Goal: Task Accomplishment & Management: Use online tool/utility

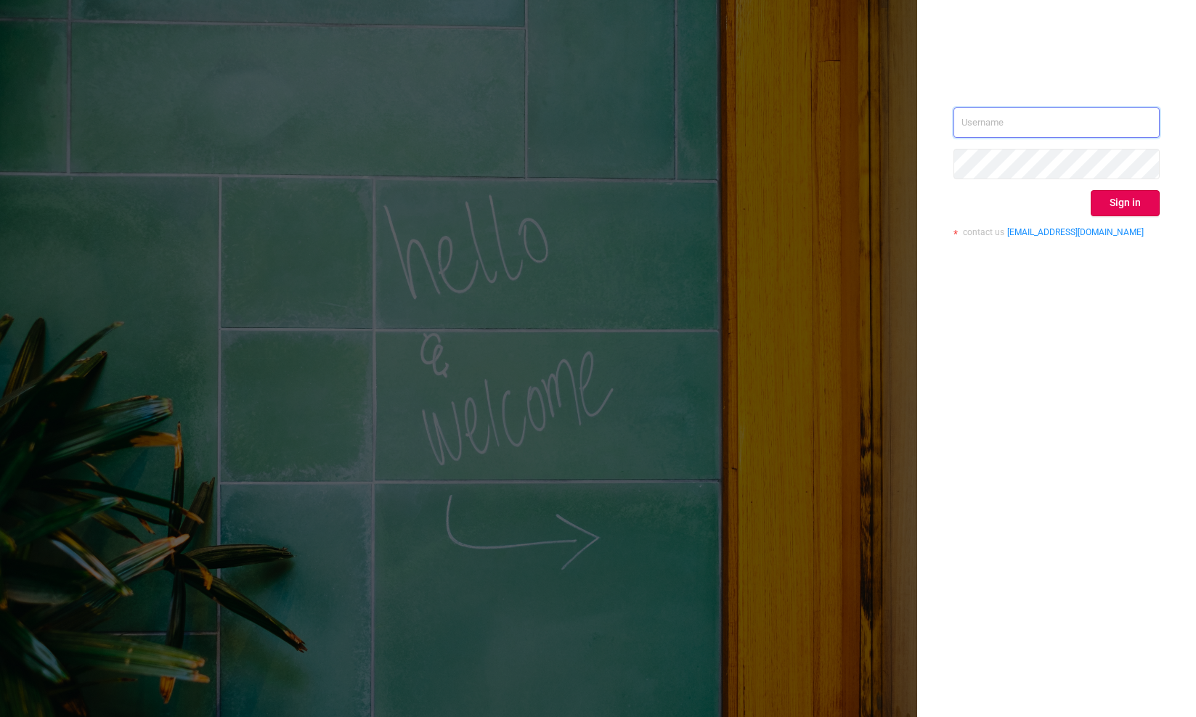
type input "[EMAIL_ADDRESS][DOMAIN_NAME]"
click at [1123, 205] on button "Sign in" at bounding box center [1125, 203] width 69 height 26
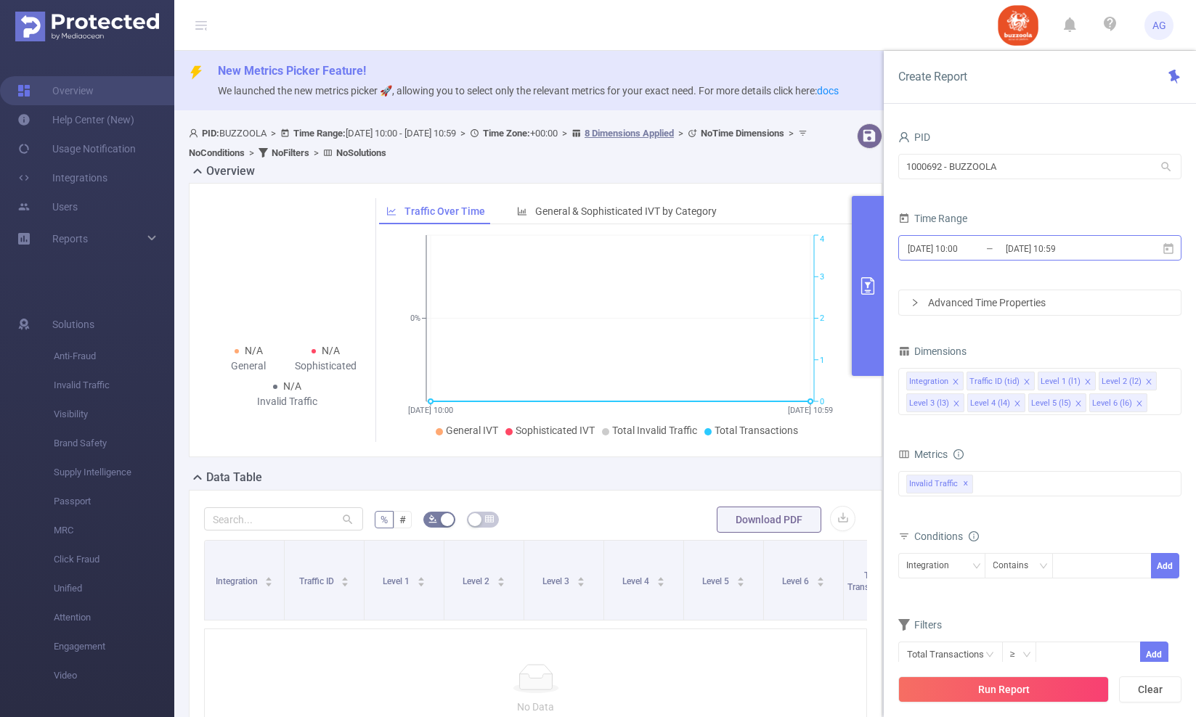
click at [977, 253] on input "[DATE] 10:00" at bounding box center [965, 249] width 118 height 20
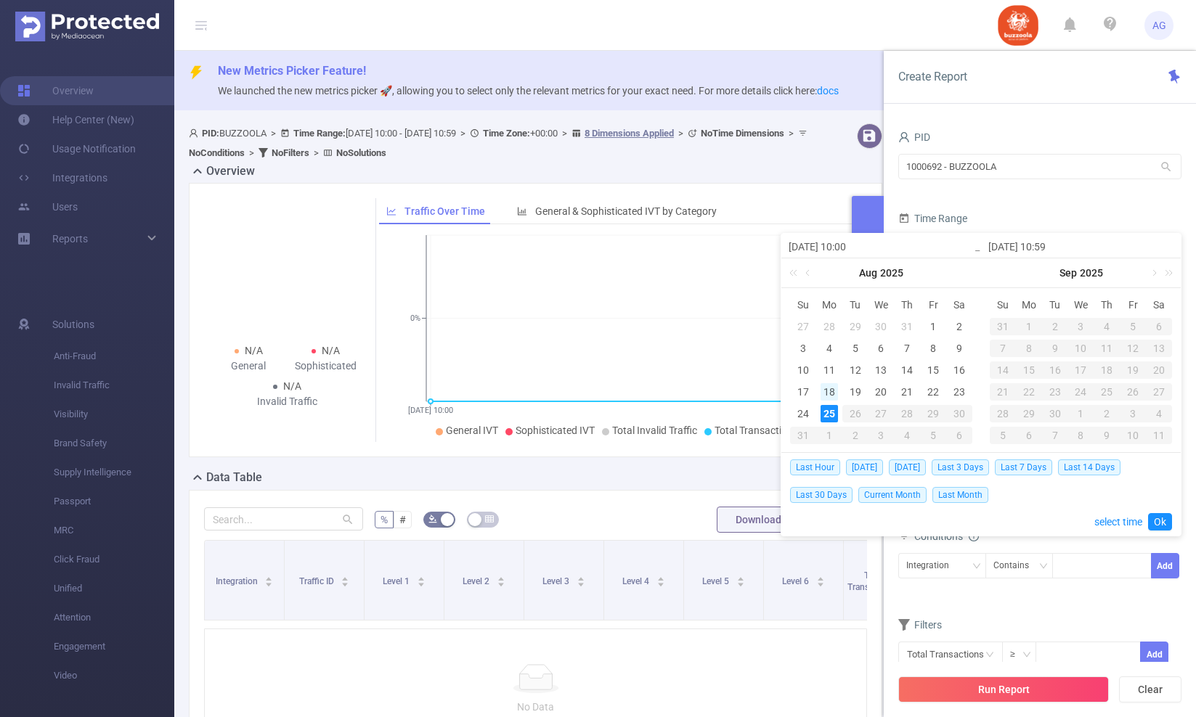
click at [831, 389] on div "18" at bounding box center [829, 391] width 17 height 17
click at [802, 412] on div "24" at bounding box center [802, 413] width 17 height 17
type input "[DATE] 10:00"
type input "[DATE] 10:59"
type input "[DATE] 10:00"
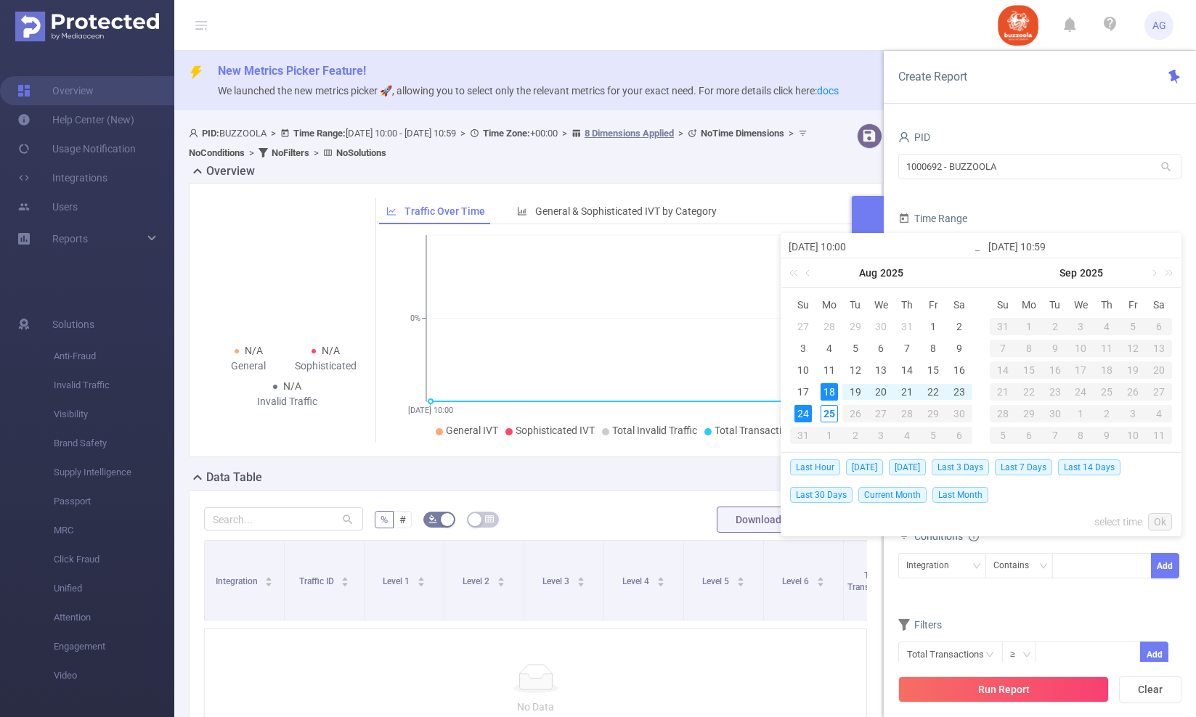
type input "[DATE] 10:59"
click at [1160, 523] on link "Ok" at bounding box center [1160, 521] width 24 height 17
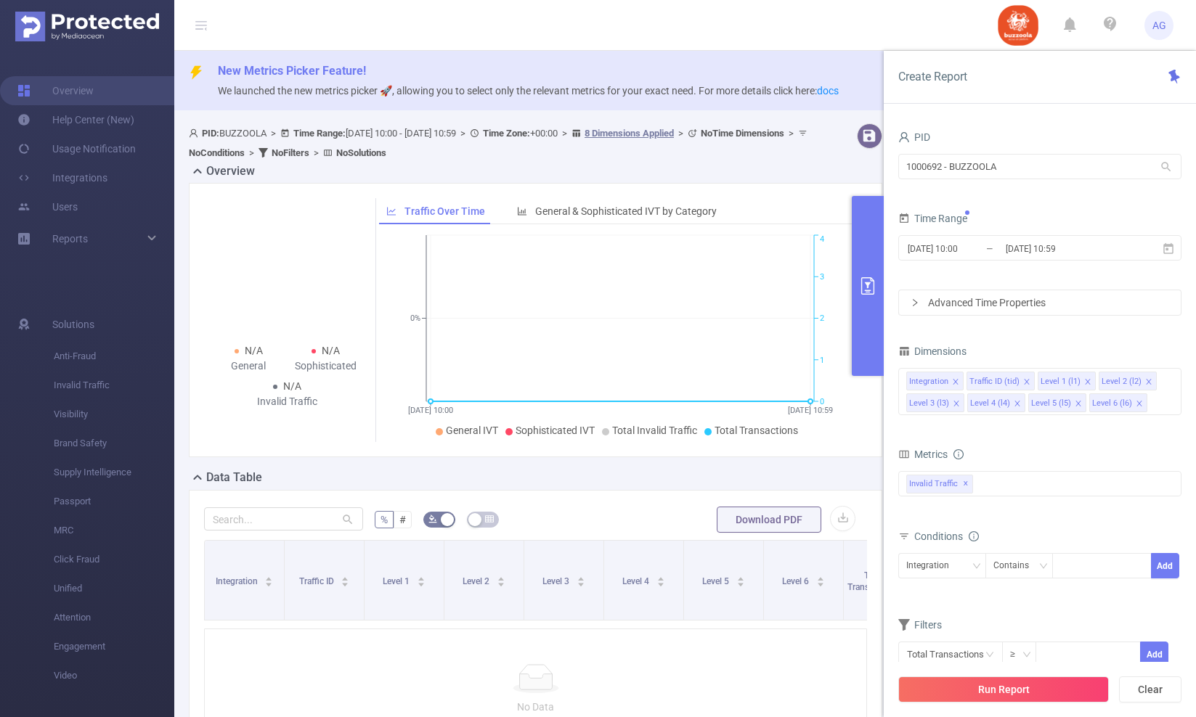
click at [983, 310] on div "Advanced Time Properties" at bounding box center [1040, 302] width 282 height 25
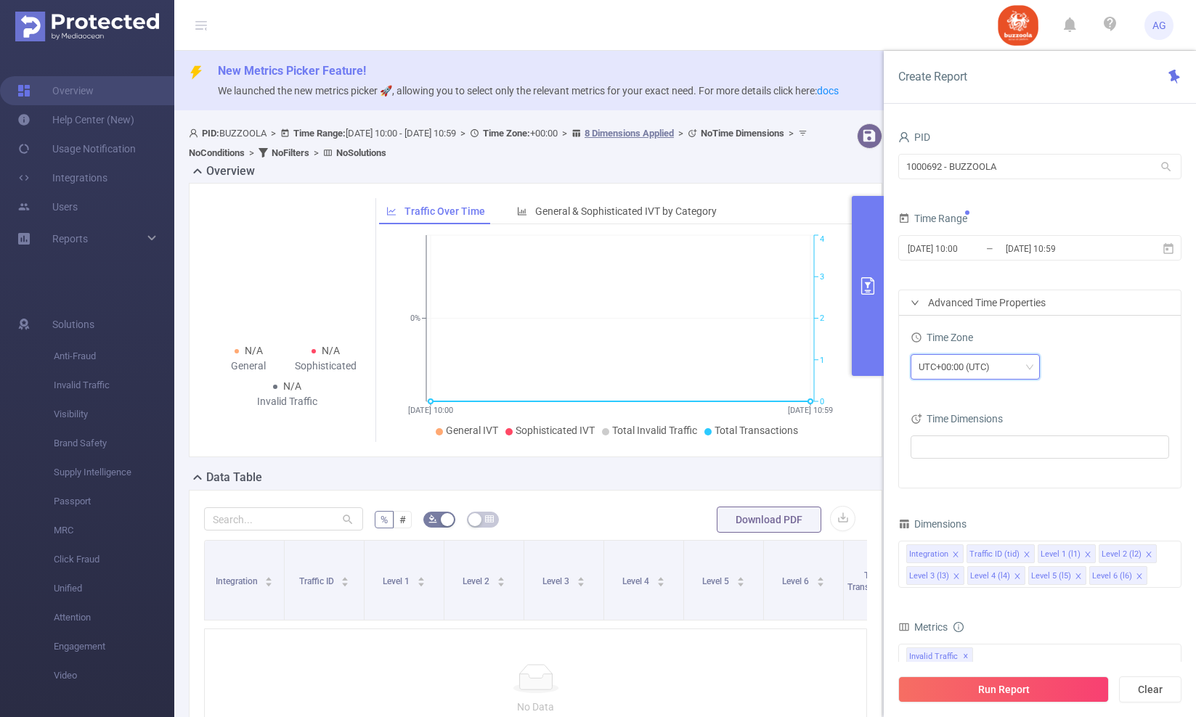
click at [980, 367] on div "UTC+00:00 (UTC)" at bounding box center [959, 367] width 81 height 24
click at [965, 473] on li "UTC+03:00" at bounding box center [975, 471] width 129 height 23
click at [1074, 386] on div "Time Zone UTC+03:00" at bounding box center [1040, 359] width 258 height 64
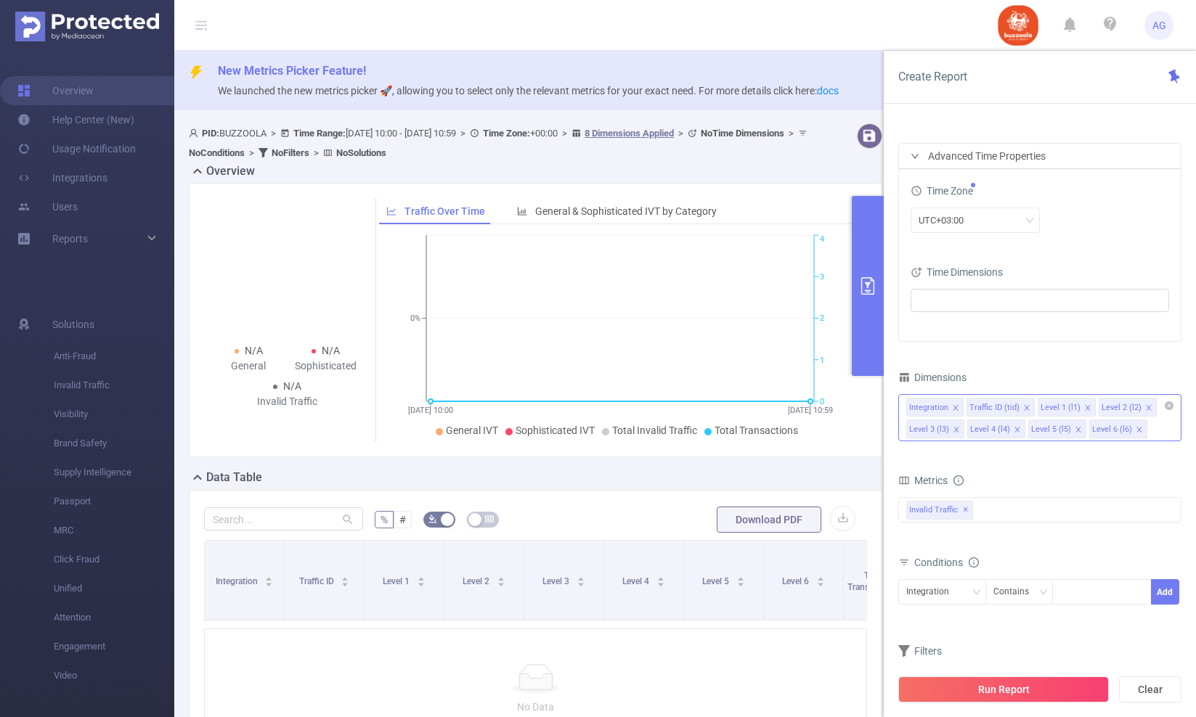
click at [956, 408] on icon "icon: close" at bounding box center [955, 407] width 7 height 7
click at [966, 409] on icon "icon: close" at bounding box center [966, 407] width 7 height 7
click at [956, 408] on icon "icon: close" at bounding box center [956, 407] width 7 height 7
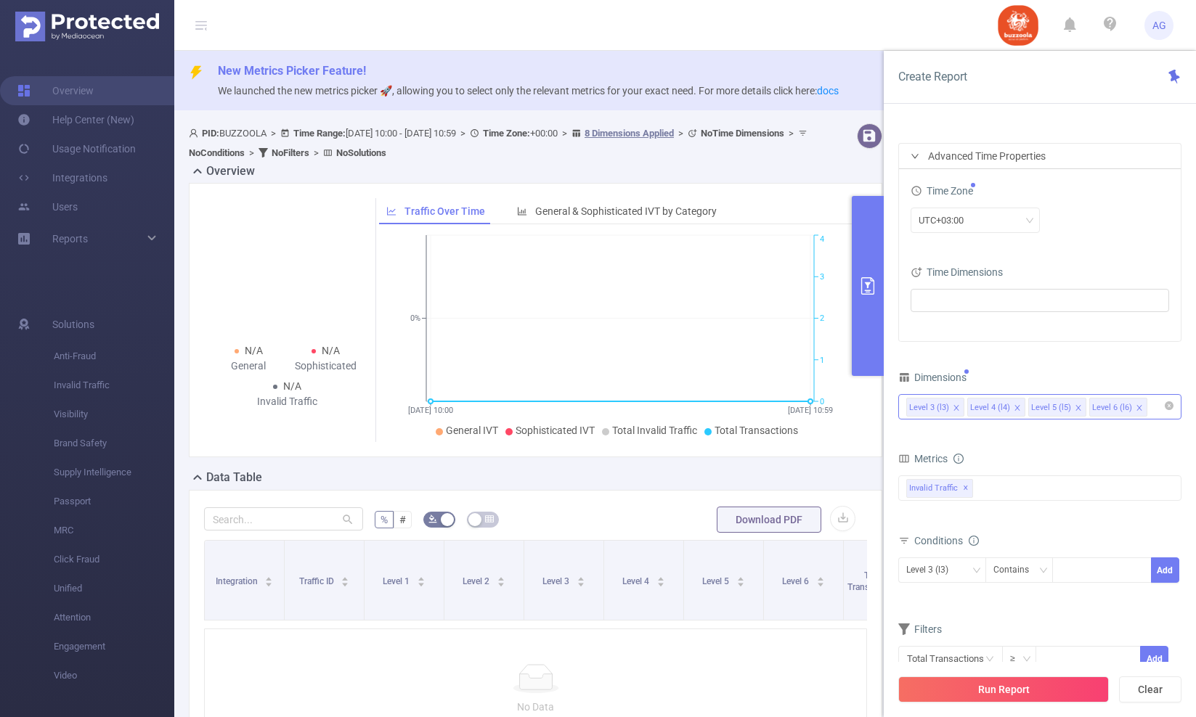
click at [1017, 408] on icon "icon: close" at bounding box center [1017, 407] width 7 height 7
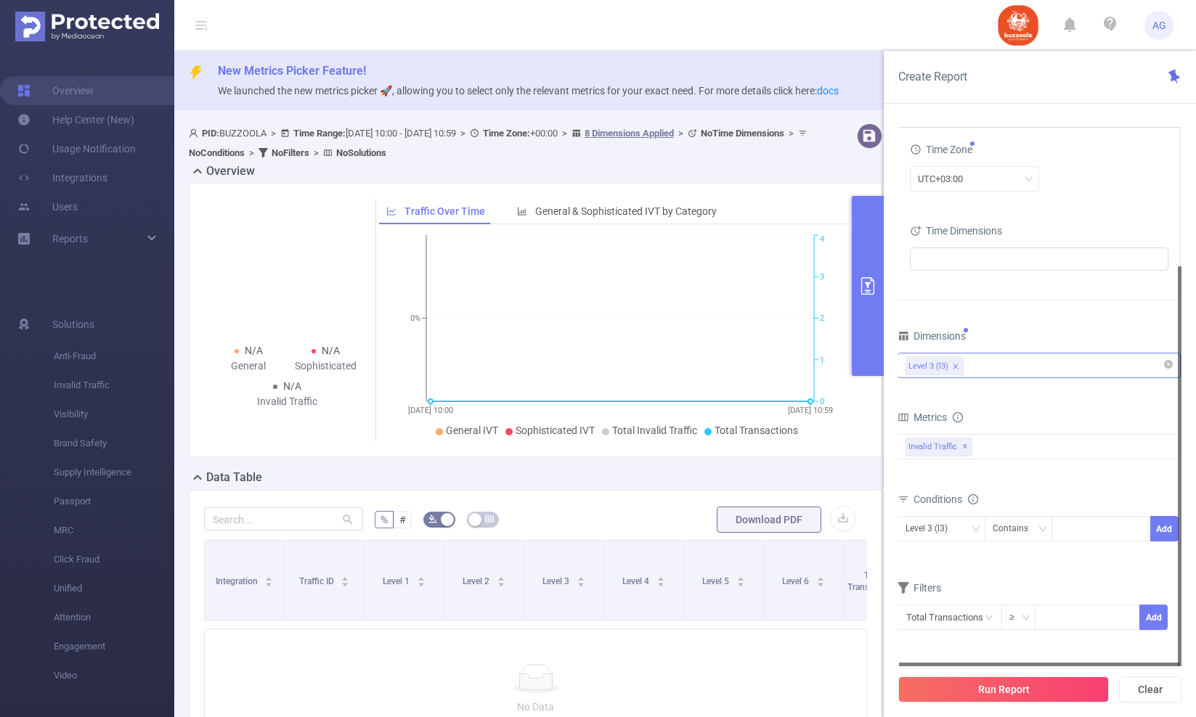
scroll to position [4, 0]
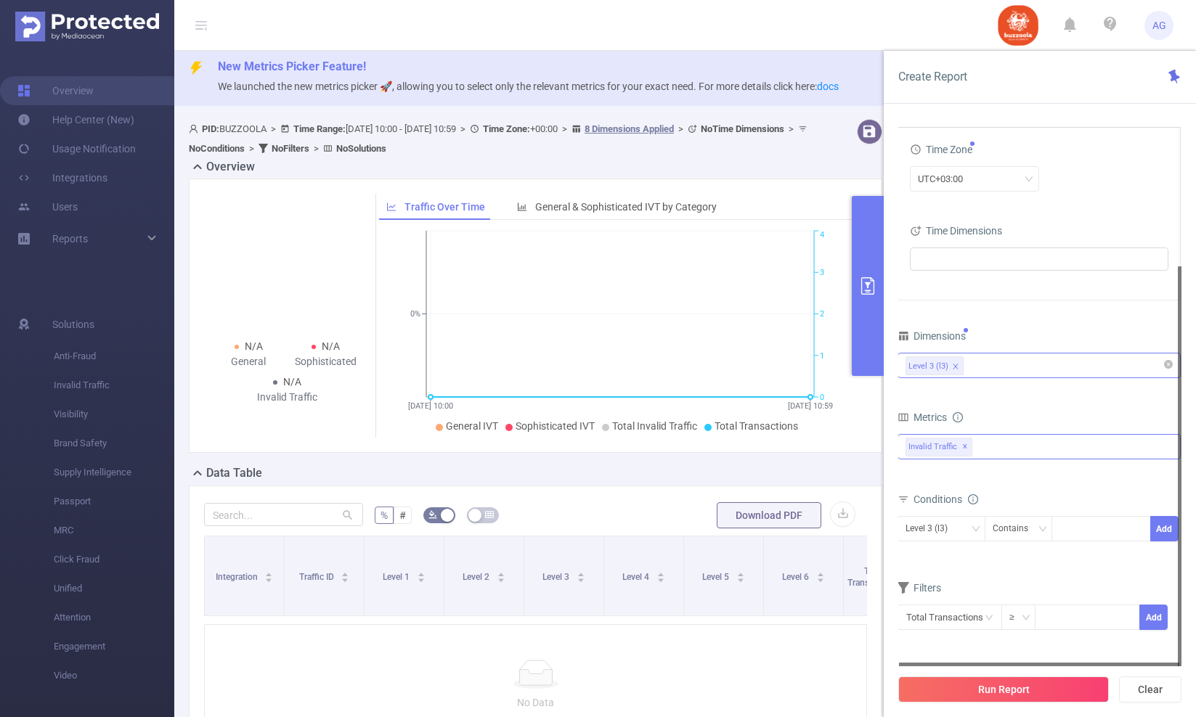
click at [1005, 447] on div "Invalid Traffic ✕" at bounding box center [1038, 446] width 283 height 25
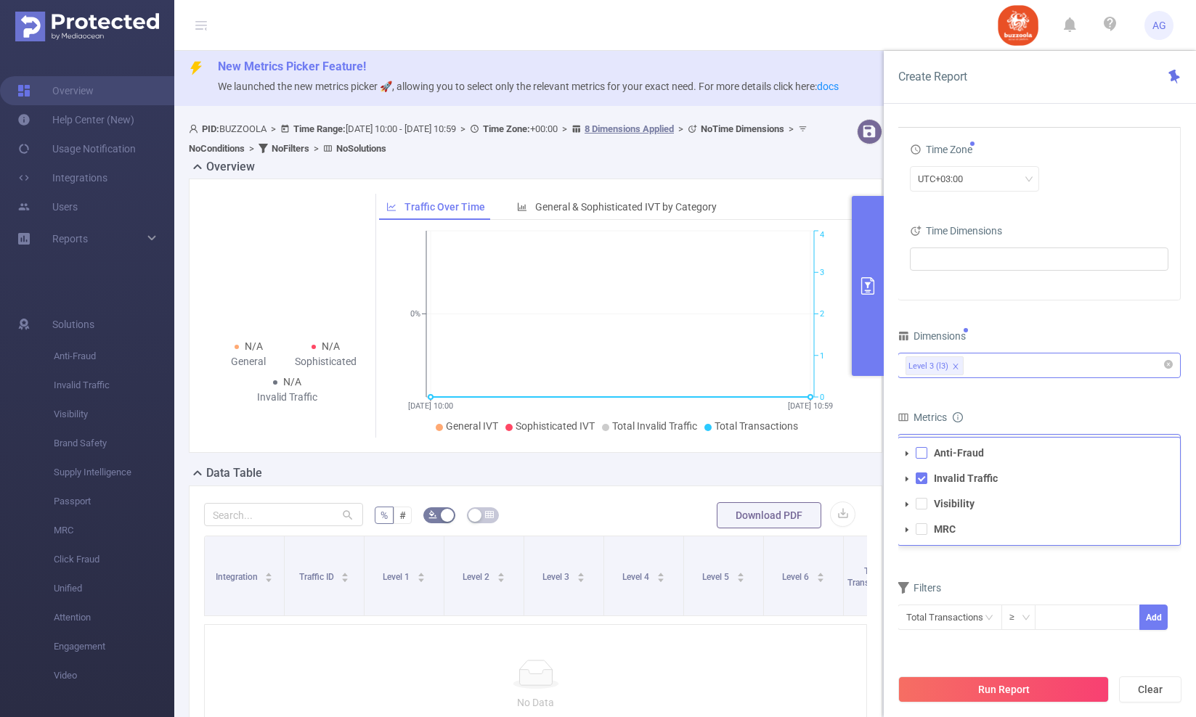
click at [924, 450] on span at bounding box center [922, 453] width 12 height 12
click at [989, 408] on div "Metrics" at bounding box center [1038, 419] width 283 height 24
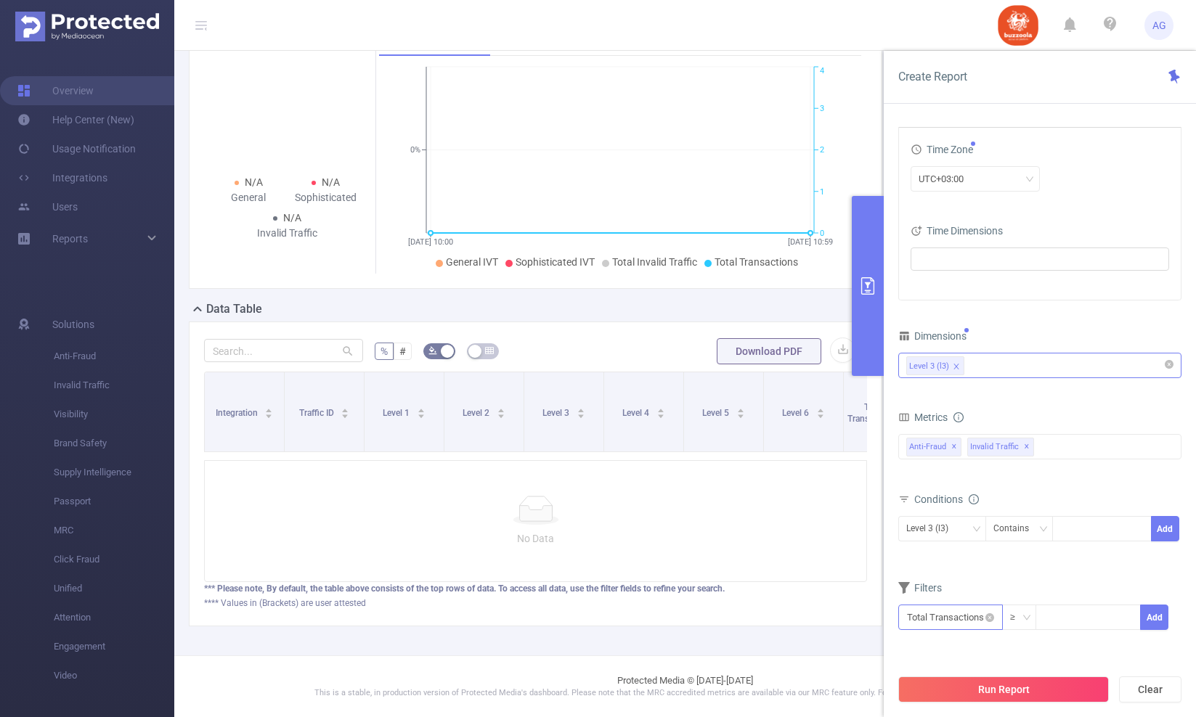
scroll to position [168, 0]
click at [1066, 615] on input at bounding box center [1087, 617] width 103 height 22
type input "1,000"
click at [1169, 622] on span "Total Transactions ≥ 1,000 Add" at bounding box center [1039, 617] width 283 height 25
click at [1160, 621] on button "Add" at bounding box center [1154, 617] width 28 height 25
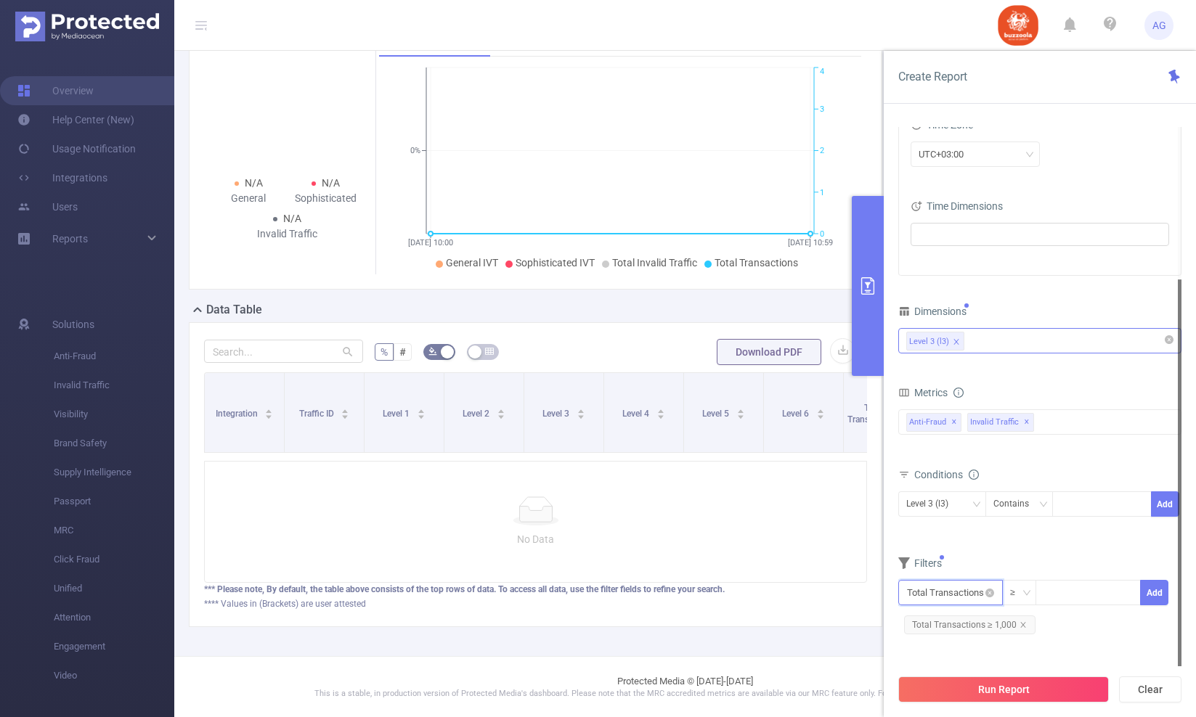
click at [972, 595] on input "text" at bounding box center [950, 592] width 105 height 25
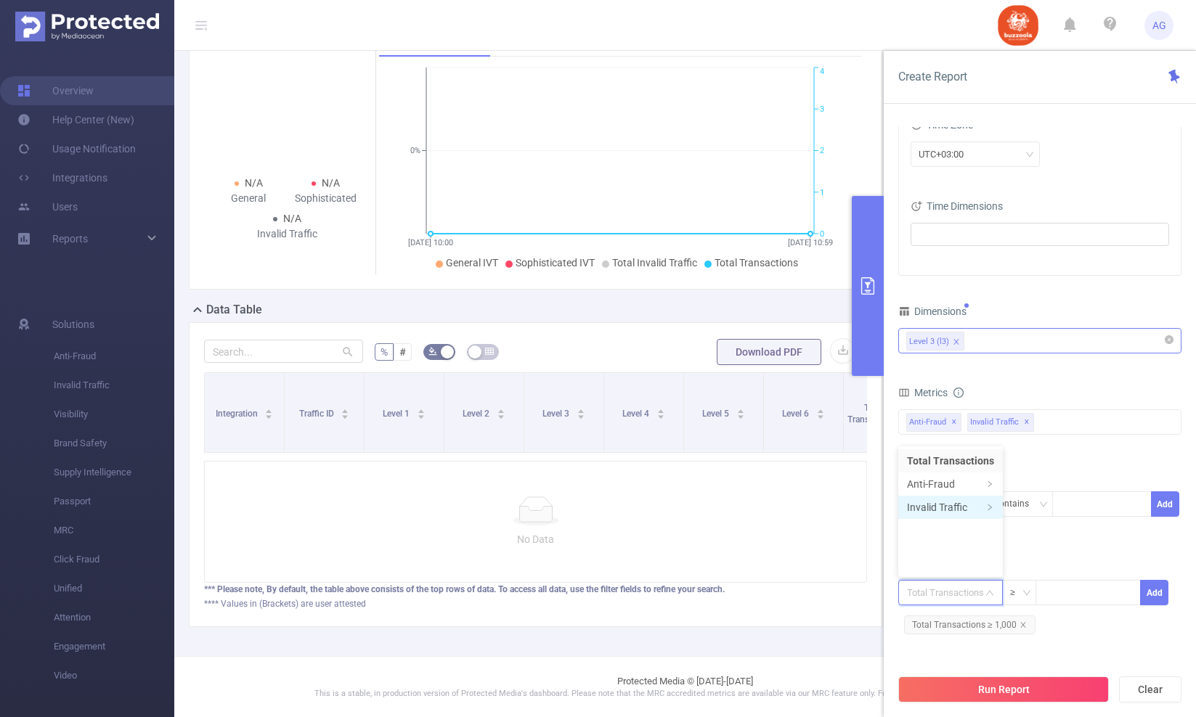
click at [950, 510] on li "Invalid Traffic" at bounding box center [950, 507] width 105 height 23
click at [1019, 504] on li "IVT" at bounding box center [1052, 507] width 105 height 23
click at [1127, 463] on li "Total IVT" at bounding box center [1146, 460] width 80 height 23
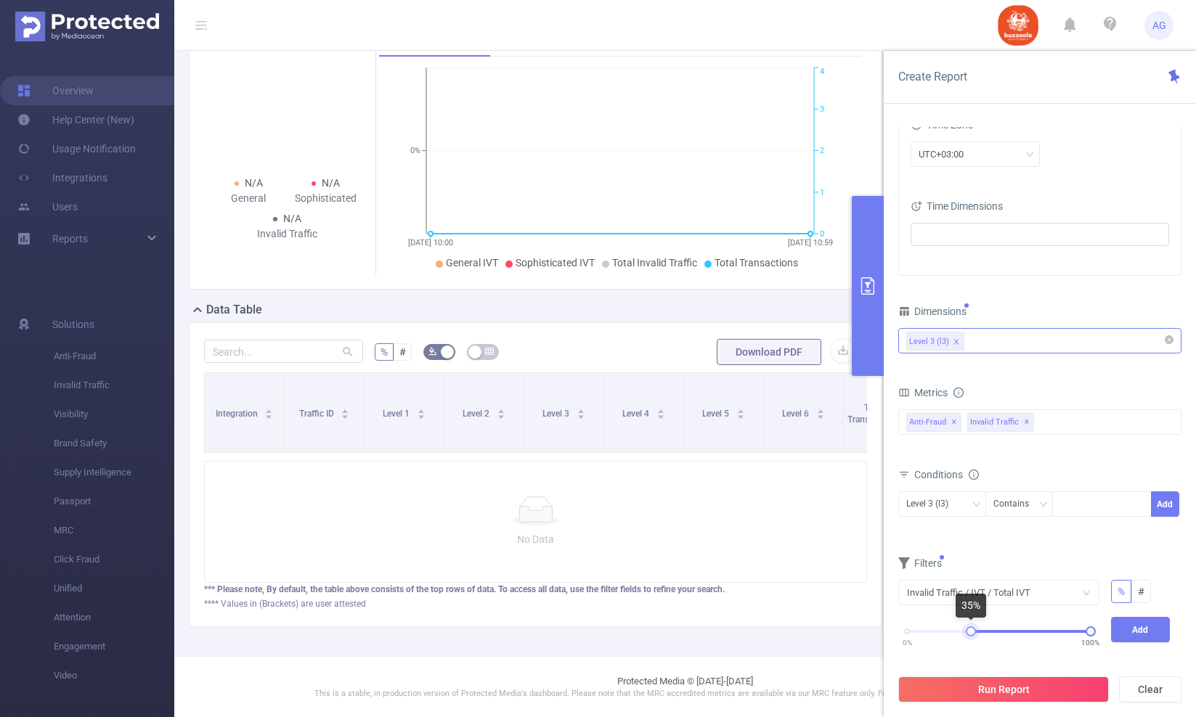
drag, startPoint x: 910, startPoint y: 631, endPoint x: 974, endPoint y: 634, distance: 64.0
click at [974, 634] on div at bounding box center [971, 632] width 10 height 10
click at [1141, 628] on button "Add" at bounding box center [1141, 629] width 60 height 25
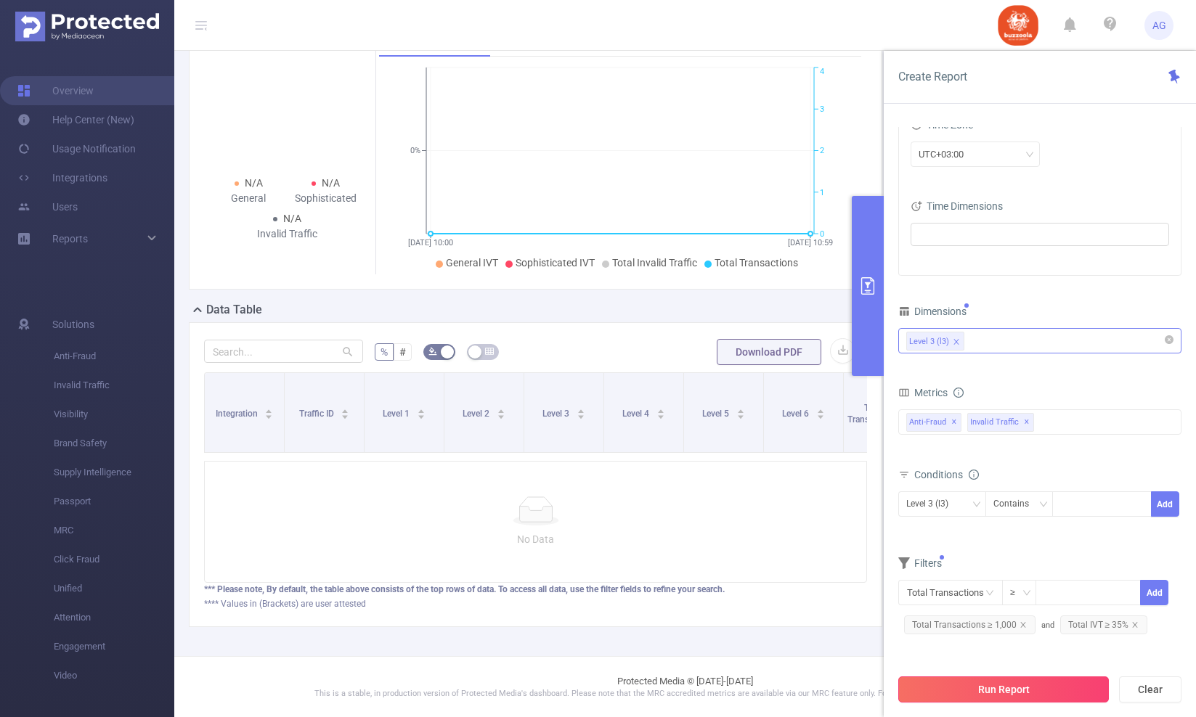
click at [1025, 691] on button "Run Report" at bounding box center [1003, 690] width 211 height 26
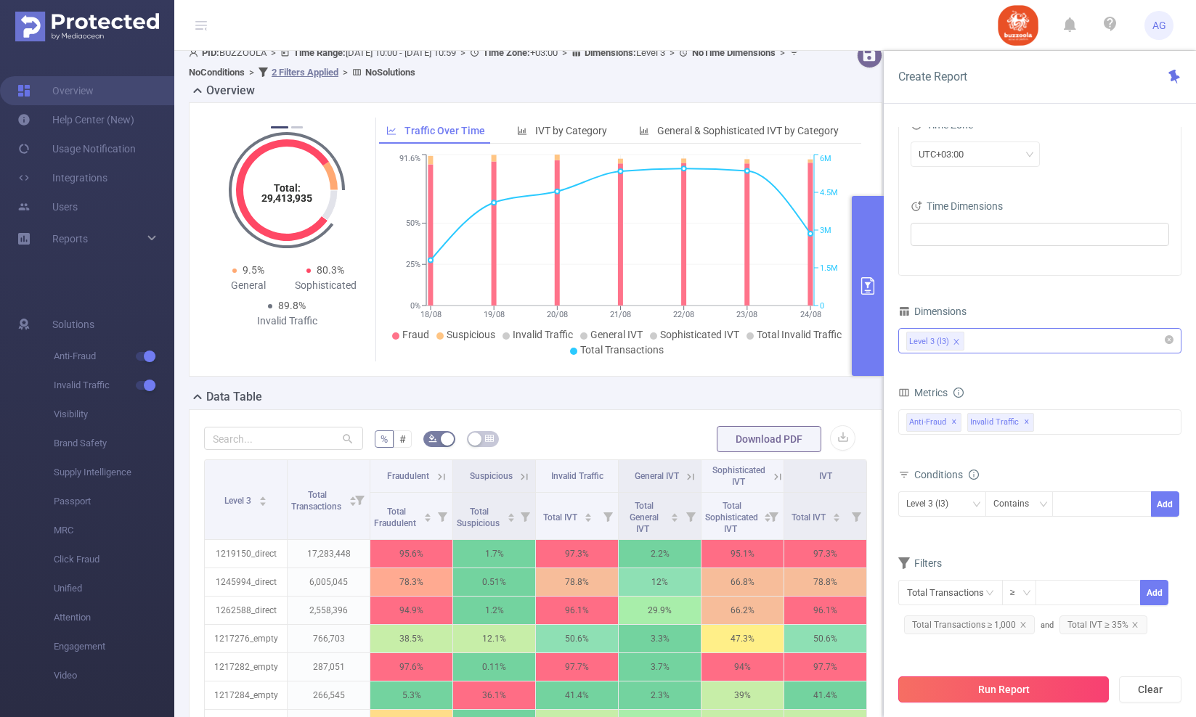
click at [996, 696] on button "Run Report" at bounding box center [1003, 690] width 211 height 26
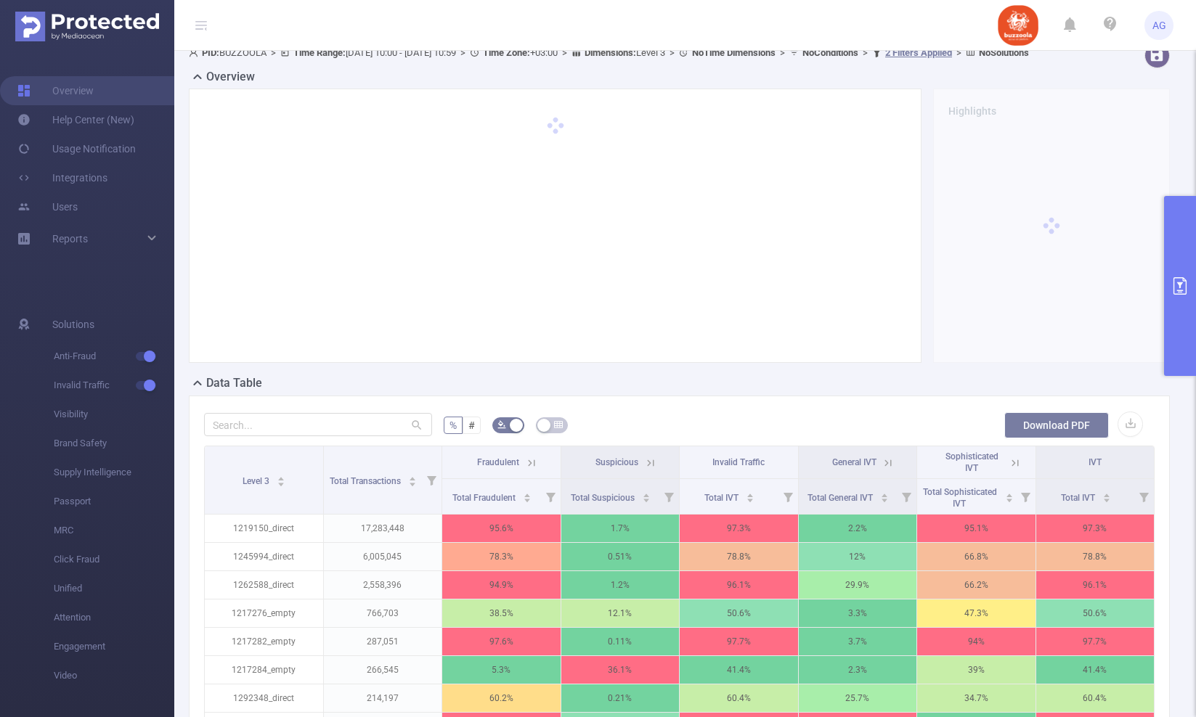
click at [1063, 439] on button "Download PDF" at bounding box center [1056, 425] width 105 height 26
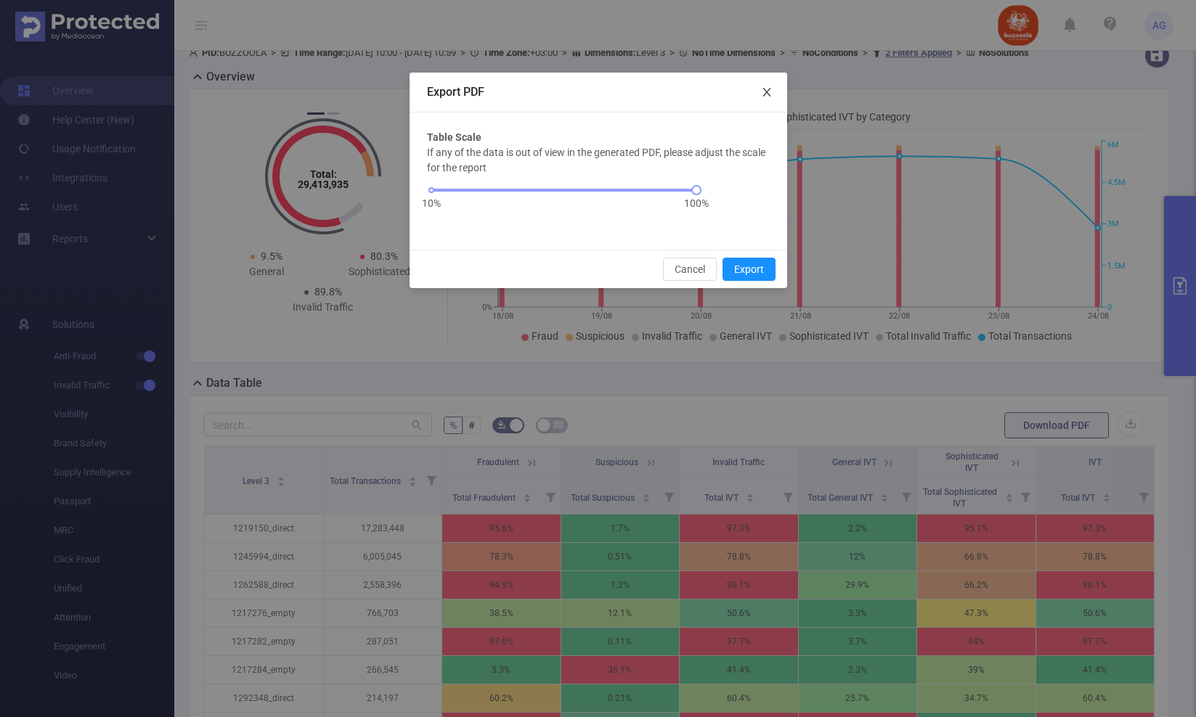
click at [771, 94] on icon "icon: close" at bounding box center [767, 92] width 12 height 12
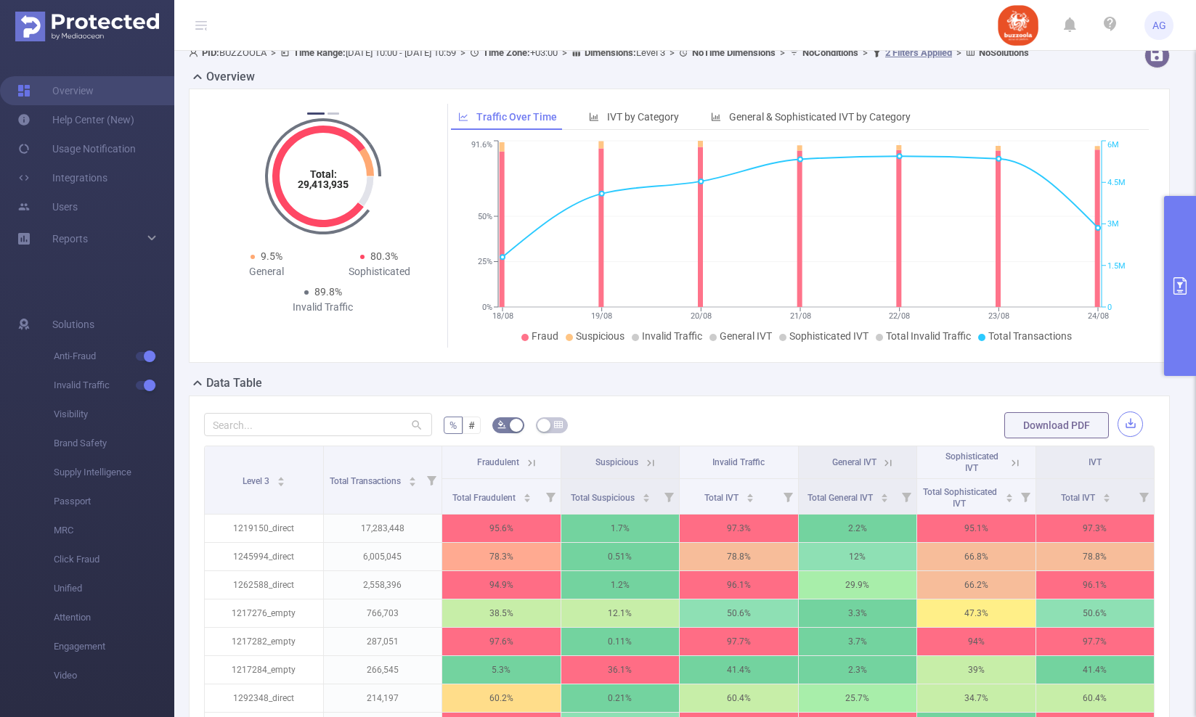
click at [1127, 437] on button "button" at bounding box center [1129, 424] width 25 height 25
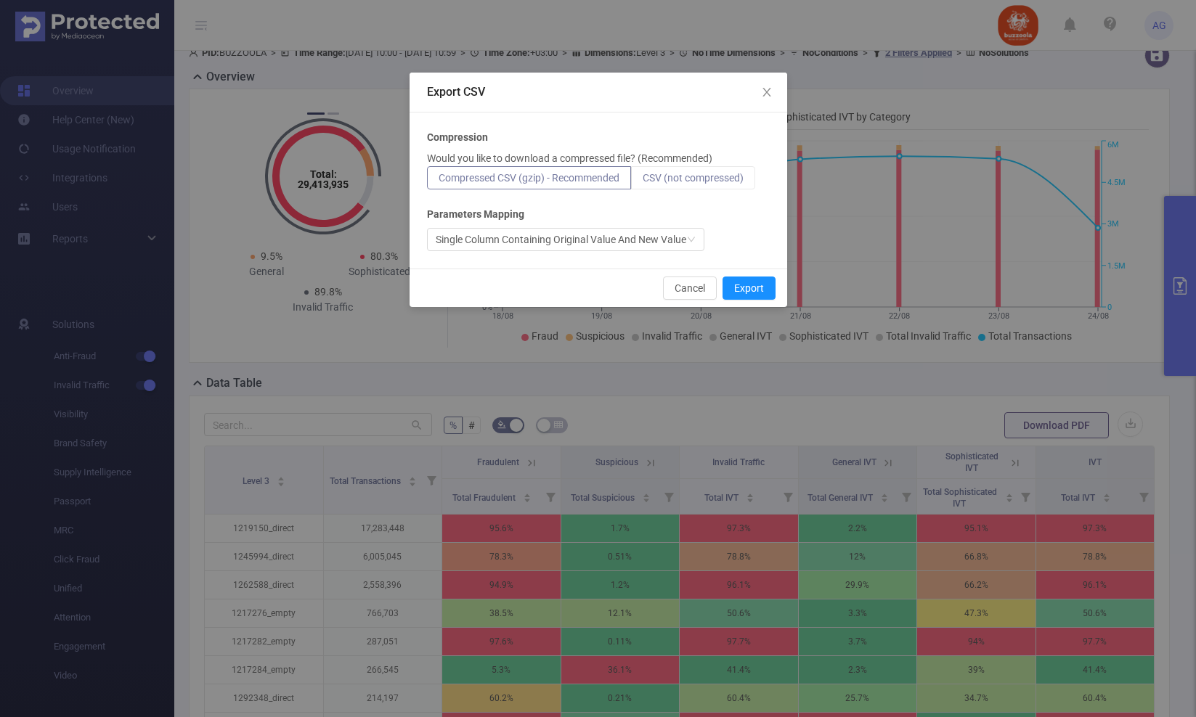
click at [675, 173] on span "CSV (not compressed)" at bounding box center [693, 178] width 101 height 12
click at [643, 182] on input "CSV (not compressed)" at bounding box center [643, 182] width 0 height 0
click at [752, 288] on button "Export" at bounding box center [748, 288] width 53 height 23
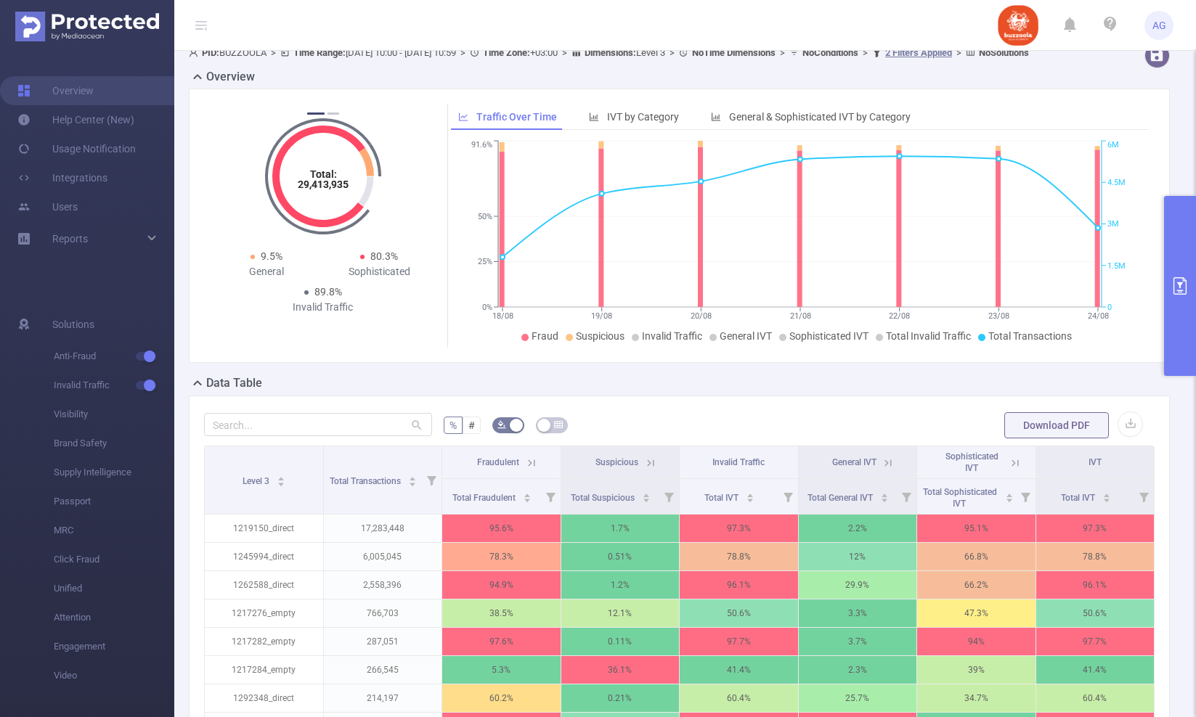
click at [1185, 330] on button "primary" at bounding box center [1180, 286] width 32 height 180
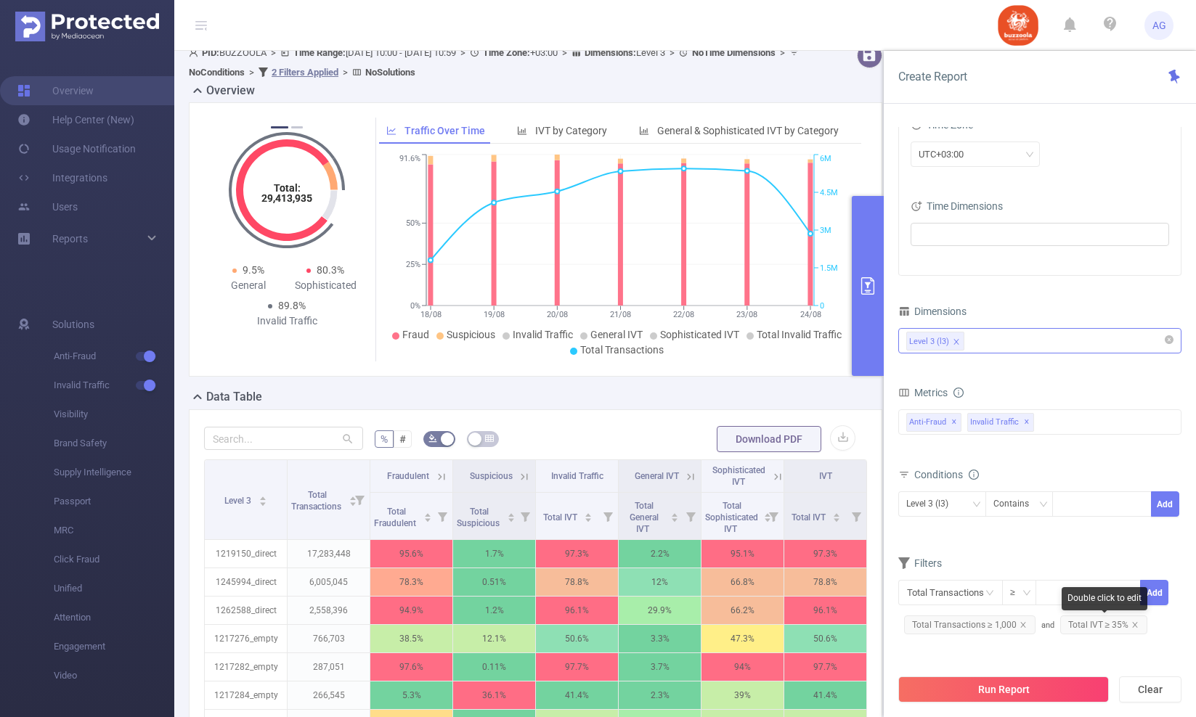
click at [1099, 626] on span "Total IVT ≥ 35%" at bounding box center [1104, 625] width 88 height 19
click at [1098, 626] on span "Total IVT ≥ 35%" at bounding box center [1104, 625] width 88 height 19
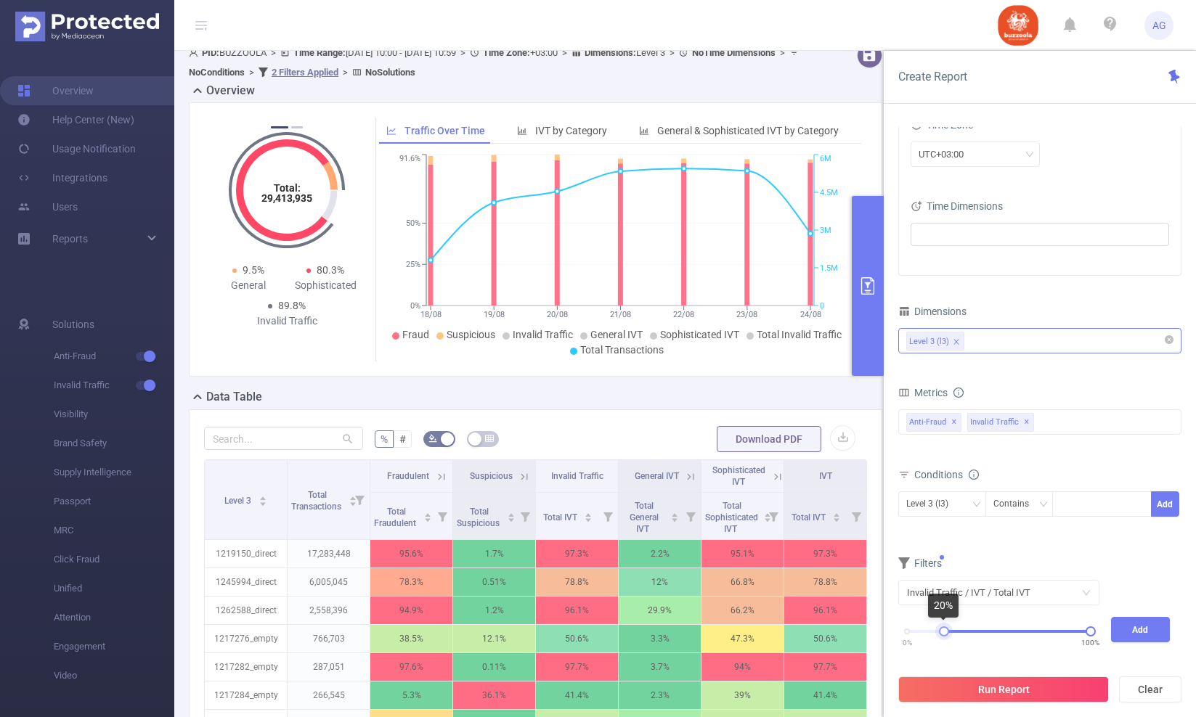
drag, startPoint x: 906, startPoint y: 627, endPoint x: 943, endPoint y: 632, distance: 37.4
click at [943, 632] on div at bounding box center [944, 632] width 10 height 10
drag, startPoint x: 1085, startPoint y: 630, endPoint x: 1009, endPoint y: 630, distance: 76.2
click at [1009, 630] on div "0% 100%" at bounding box center [999, 631] width 184 height 9
drag, startPoint x: 1085, startPoint y: 627, endPoint x: 971, endPoint y: 635, distance: 114.3
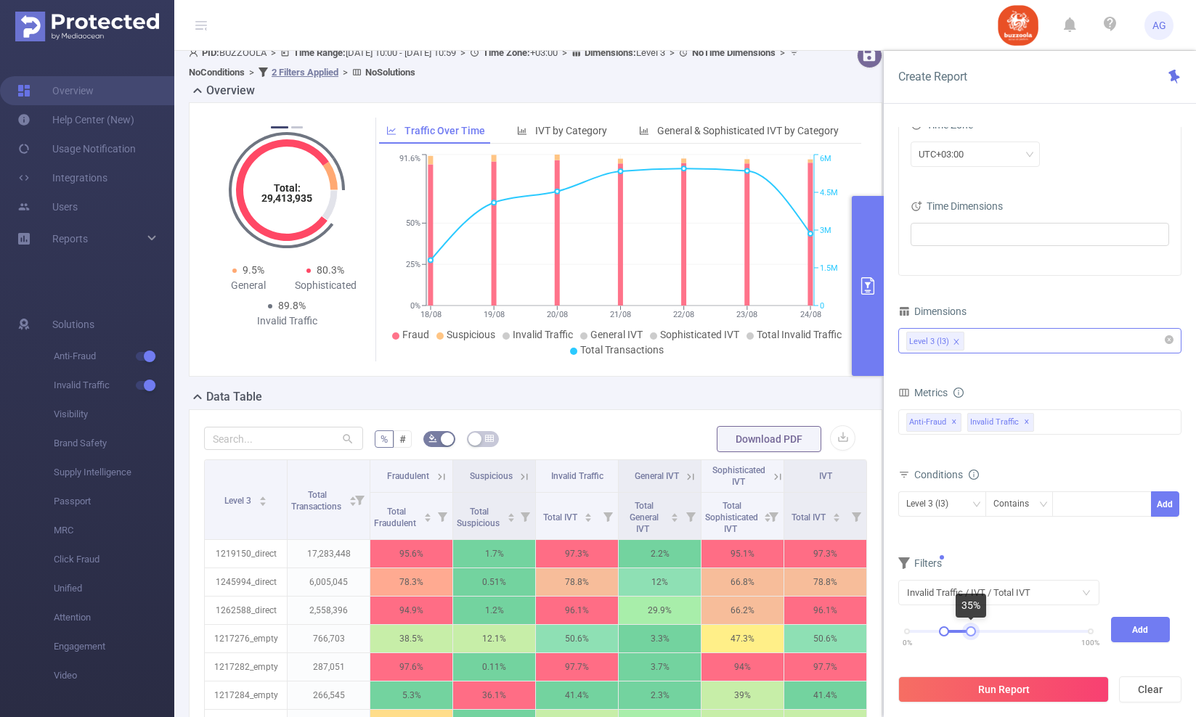
click at [971, 635] on div at bounding box center [971, 632] width 10 height 10
click at [1137, 628] on button "Add" at bounding box center [1141, 629] width 60 height 25
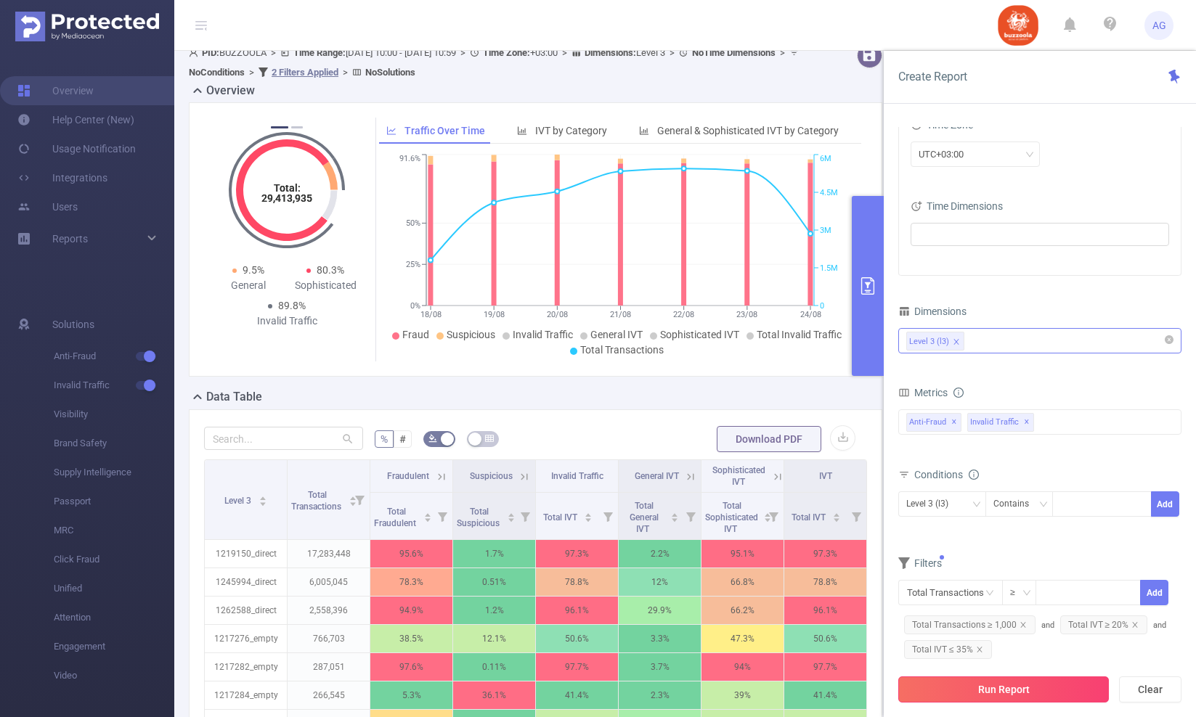
click at [1082, 690] on button "Run Report" at bounding box center [1003, 690] width 211 height 26
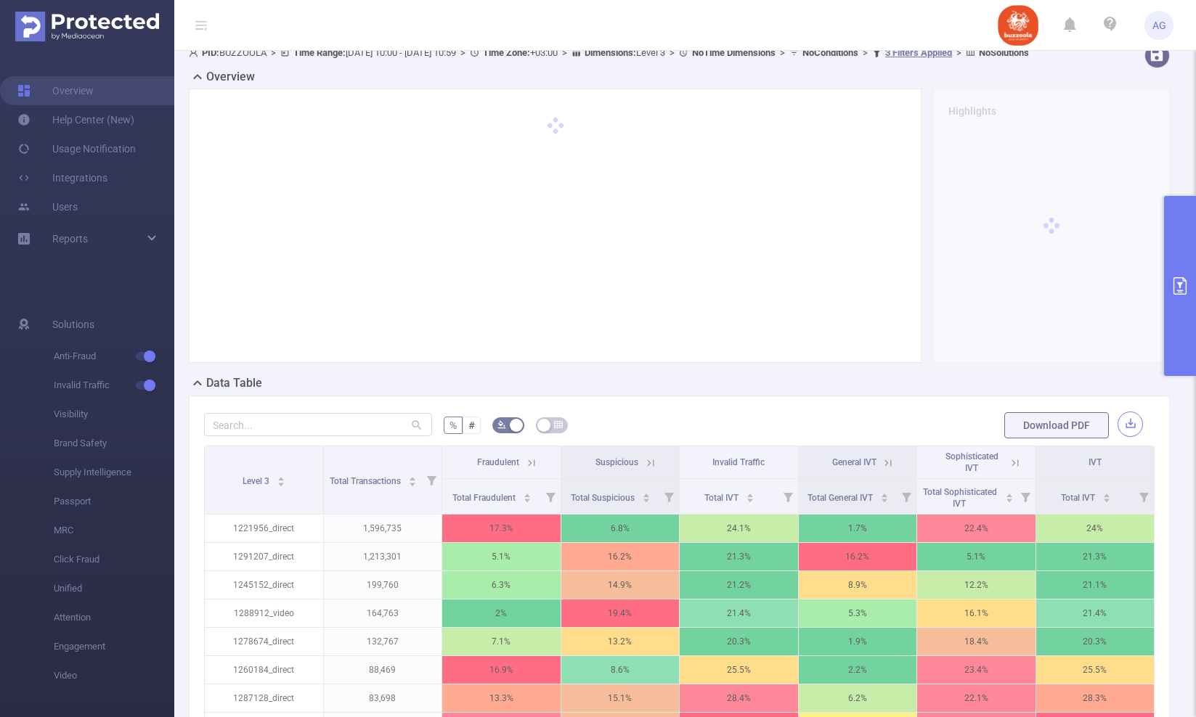
click at [1132, 437] on button "button" at bounding box center [1129, 424] width 25 height 25
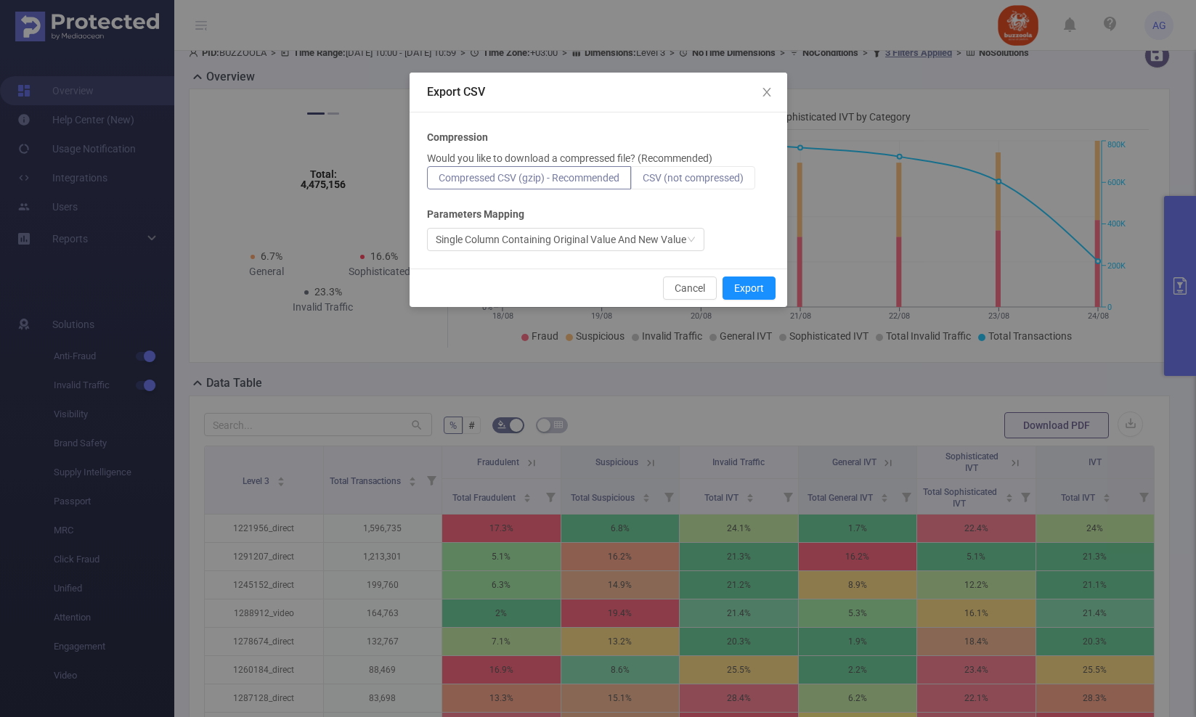
click at [720, 181] on span "CSV (not compressed)" at bounding box center [693, 178] width 101 height 12
click at [643, 182] on input "CSV (not compressed)" at bounding box center [643, 182] width 0 height 0
click at [752, 288] on button "Export" at bounding box center [748, 288] width 53 height 23
